Goal: Information Seeking & Learning: Learn about a topic

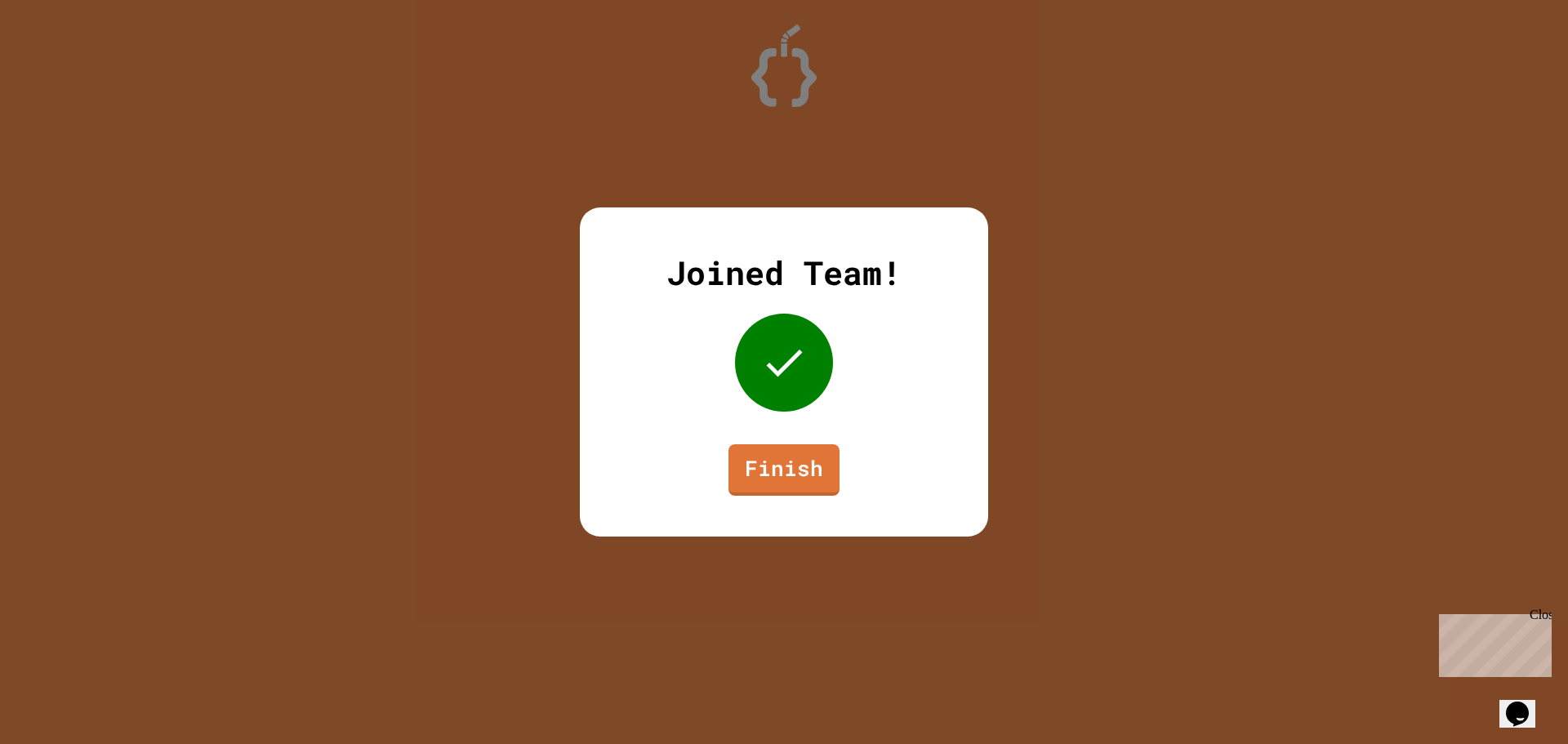
click at [782, 453] on link "Finish" at bounding box center [784, 470] width 111 height 52
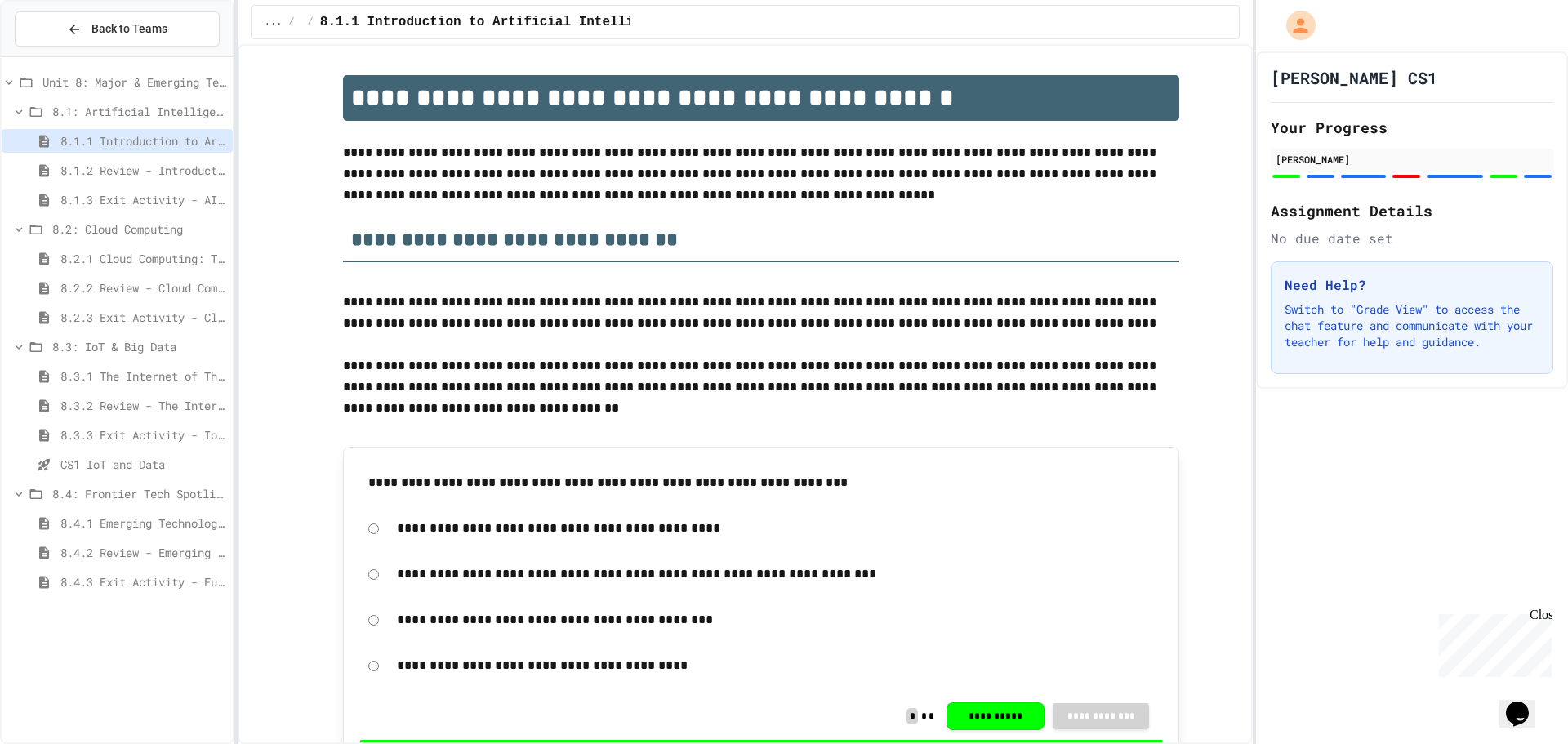
click at [139, 523] on span "8.4.1 Emerging Technologies: Shaping Our Digital Future" at bounding box center [144, 523] width 166 height 18
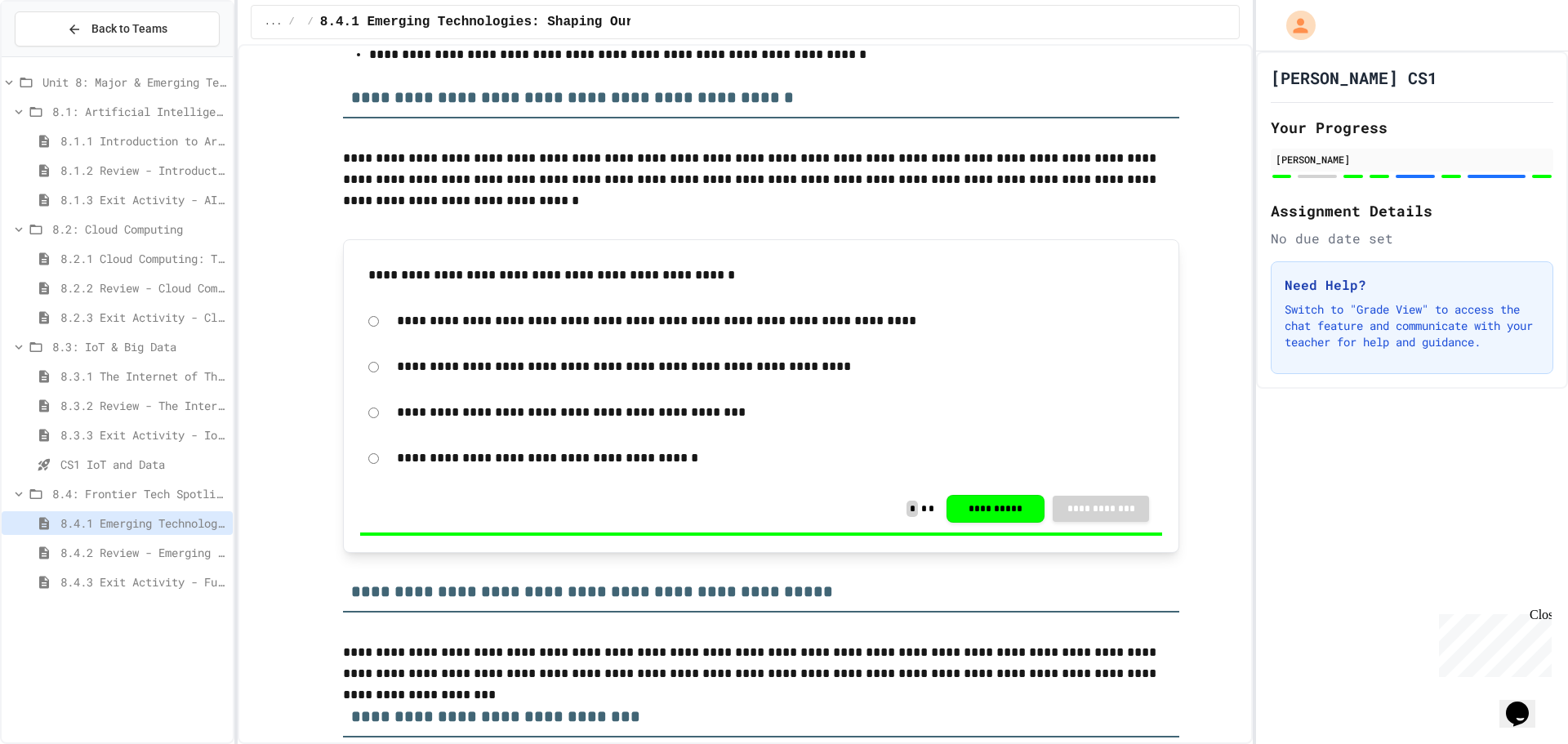
scroll to position [3102, 0]
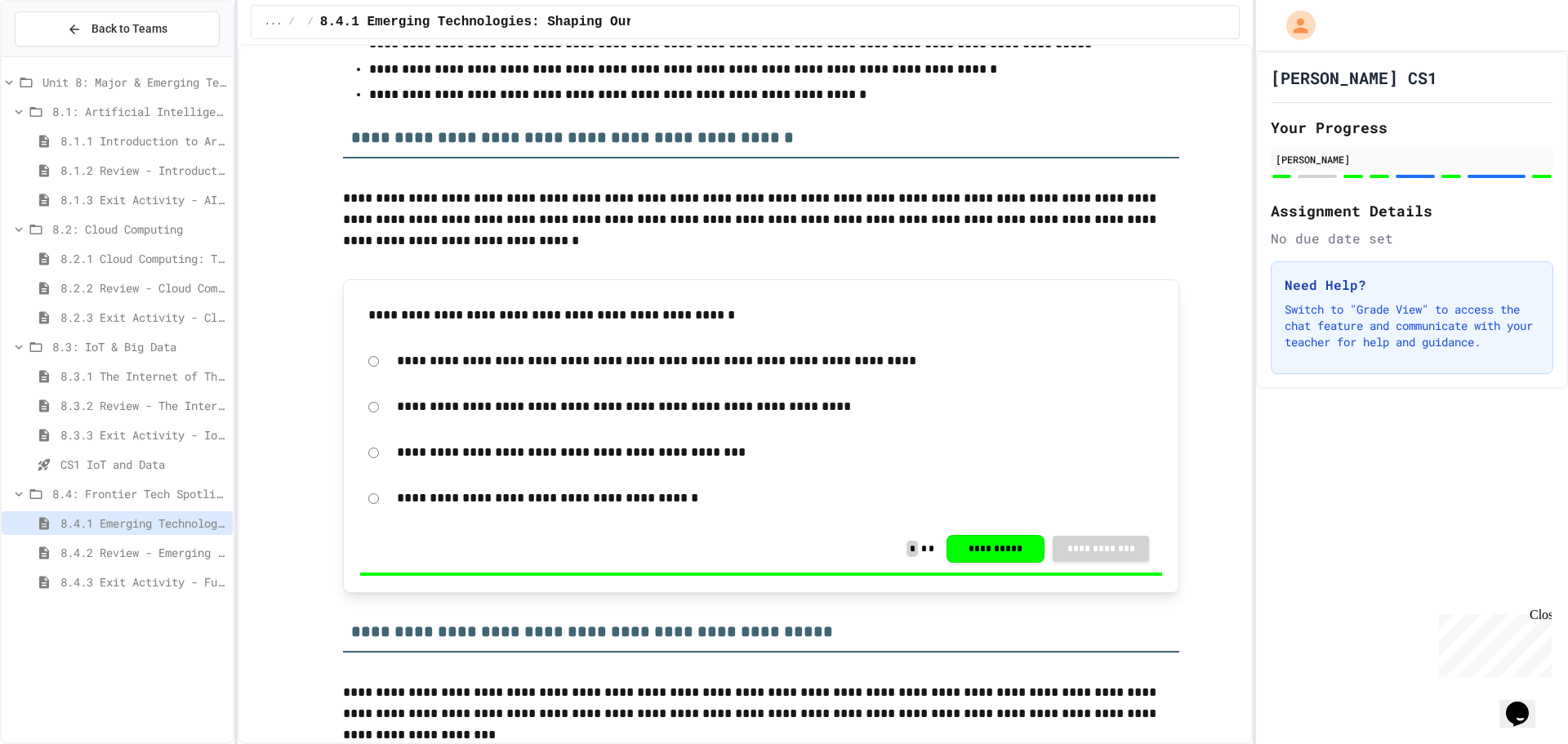
click at [179, 547] on span "8.4.2 Review - Emerging Technologies: Shaping Our Digital Future" at bounding box center [144, 552] width 166 height 18
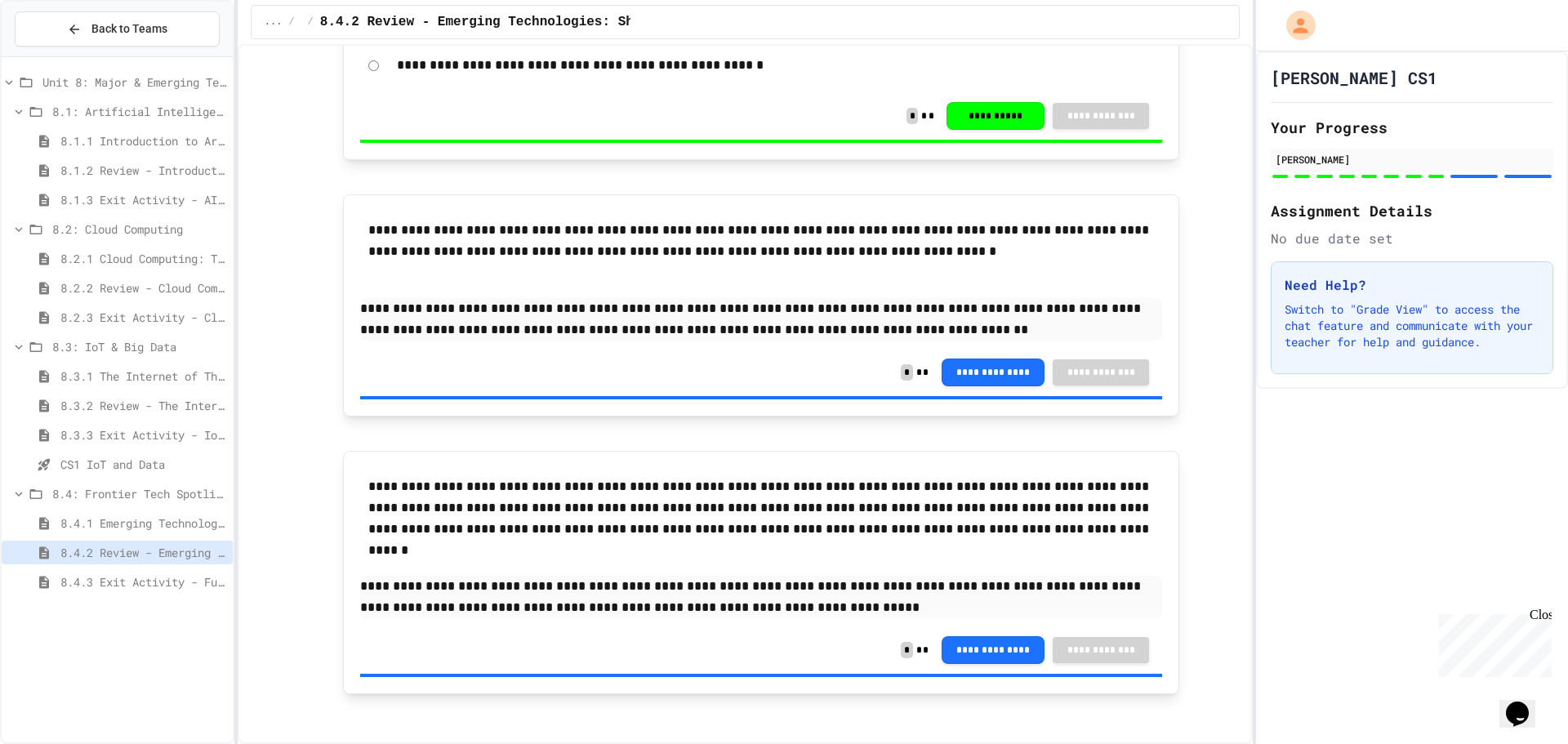
scroll to position [2958, 0]
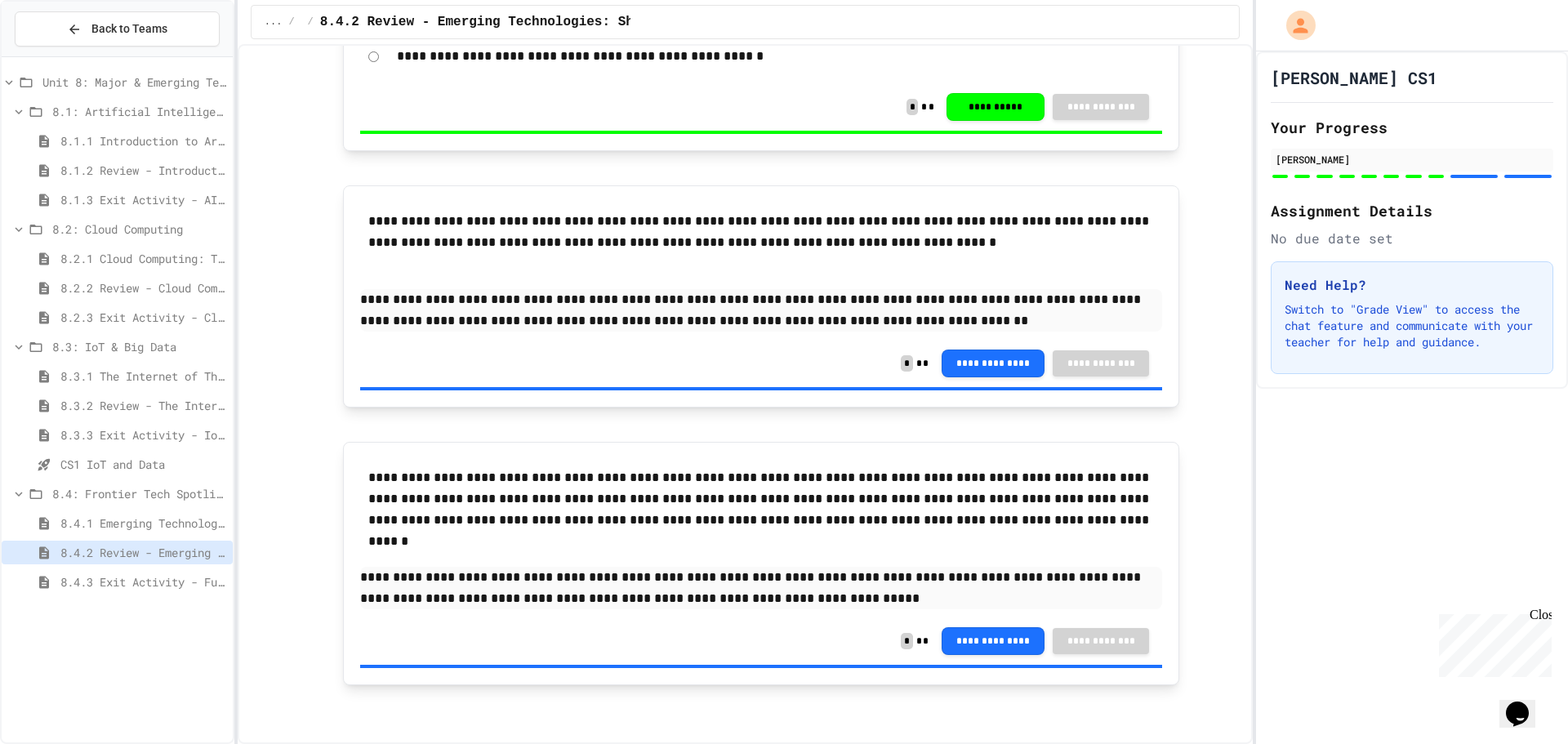
click at [116, 587] on span "8.4.3 Exit Activity - Future Tech Challenge" at bounding box center [144, 582] width 166 height 18
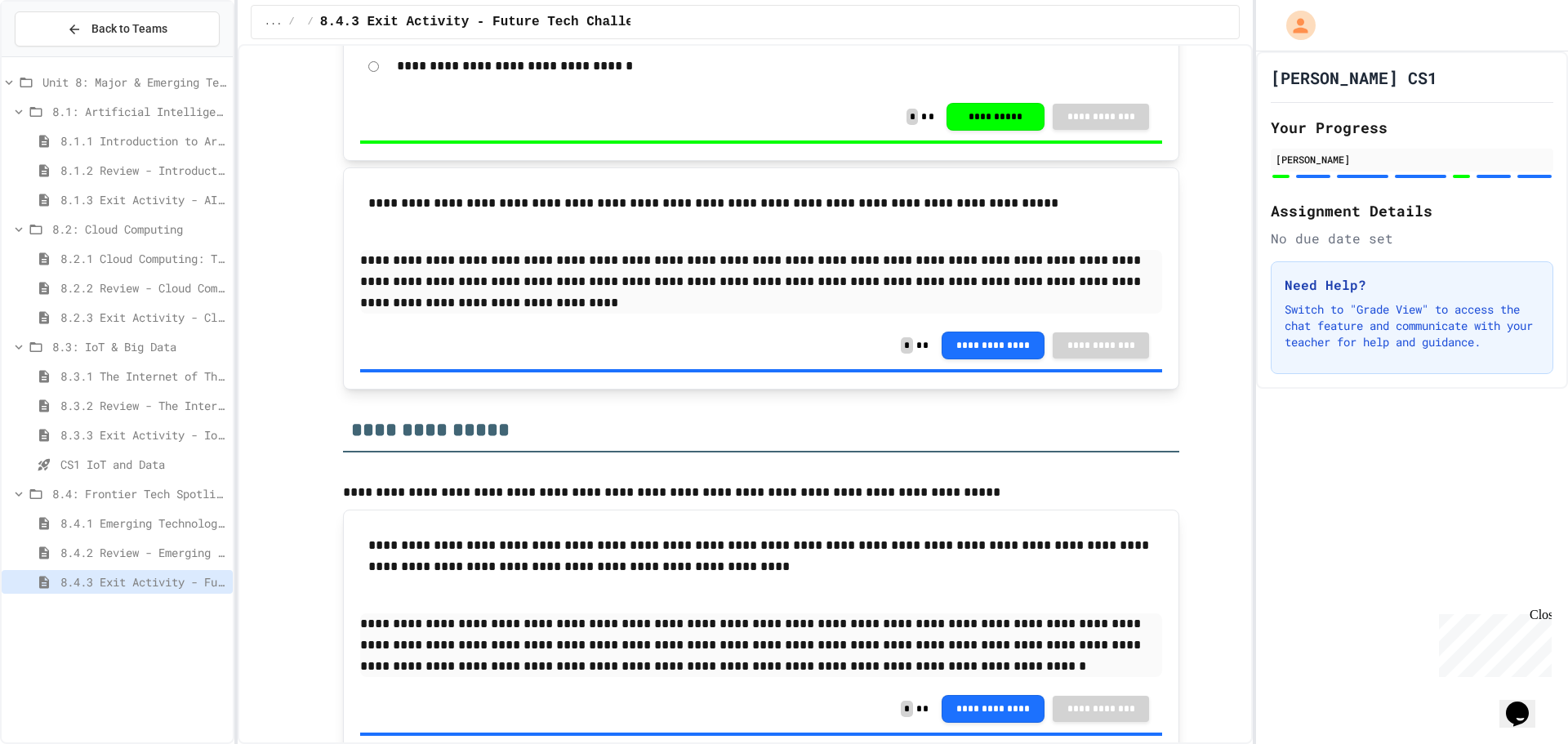
scroll to position [1700, 0]
